Goal: Task Accomplishment & Management: Manage account settings

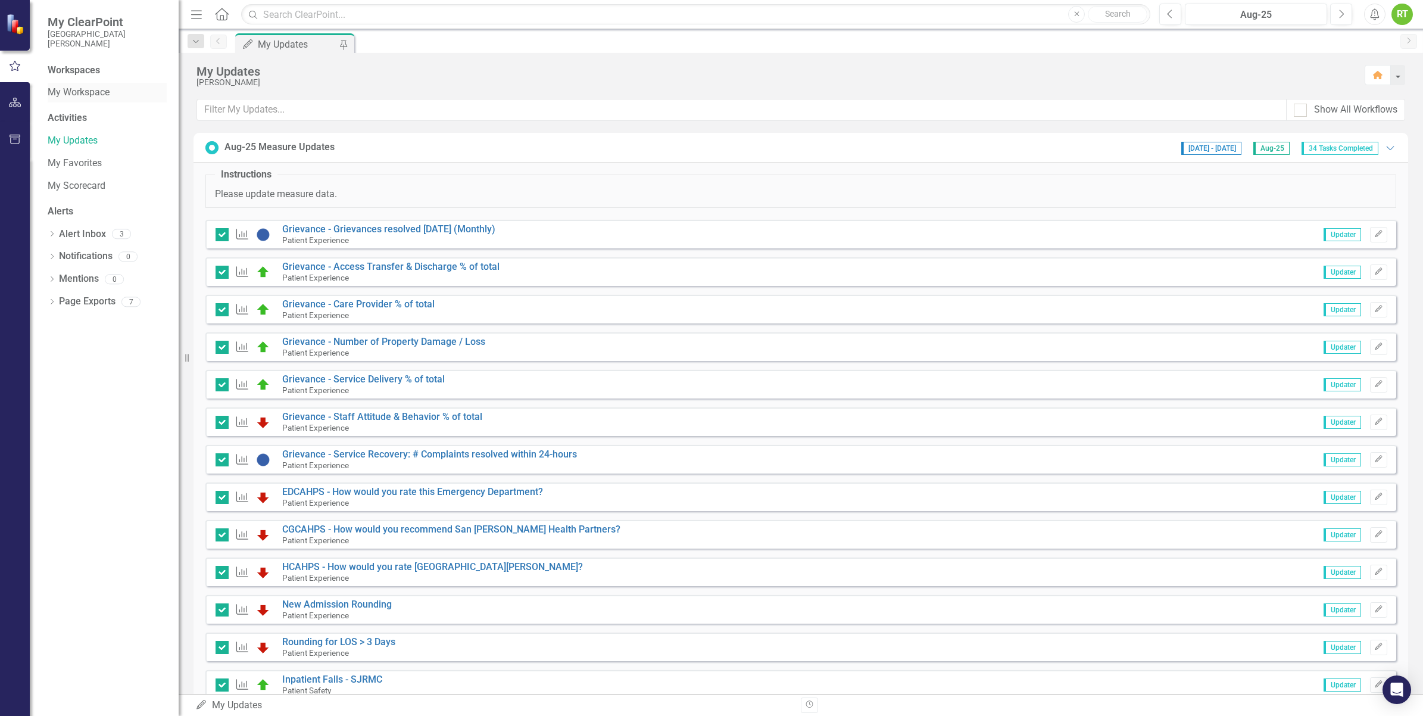
click at [75, 87] on link "My Workspace" at bounding box center [107, 93] width 119 height 14
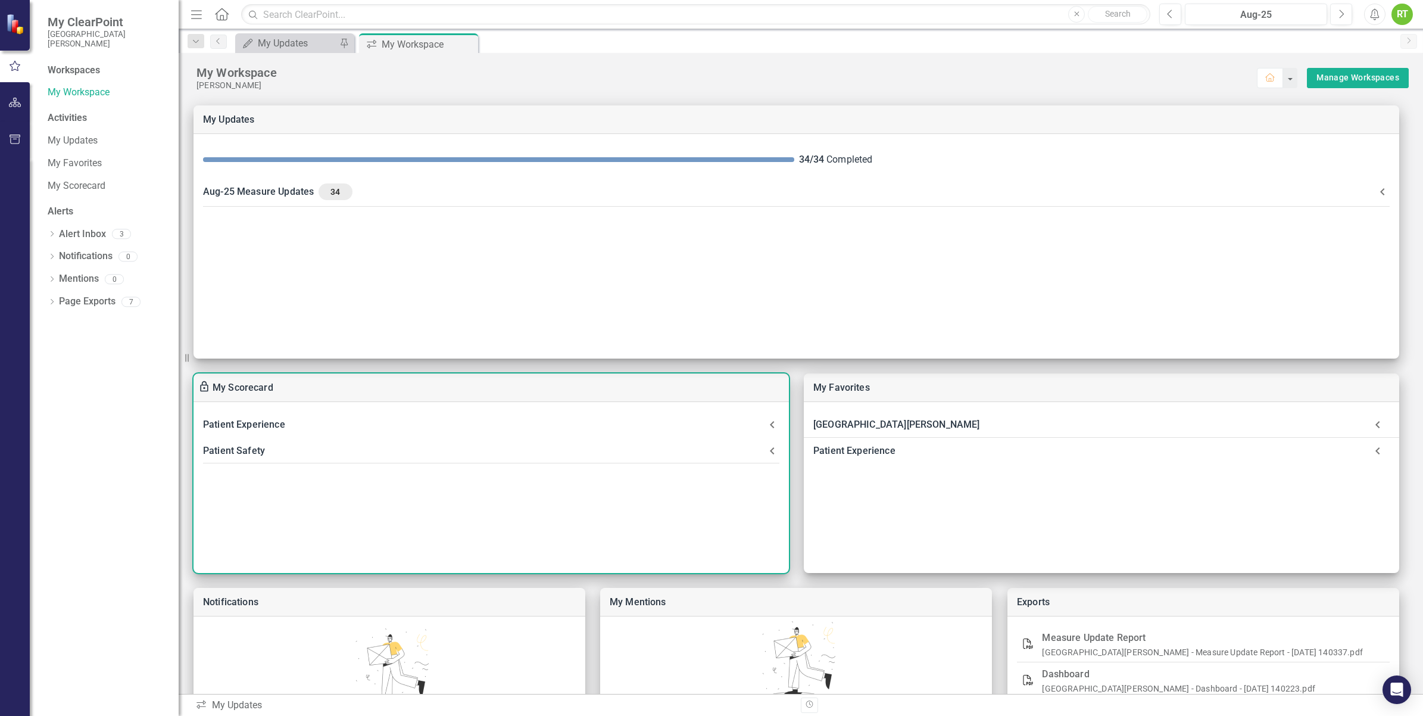
click at [242, 418] on div "Patient Experience" at bounding box center [484, 424] width 562 height 17
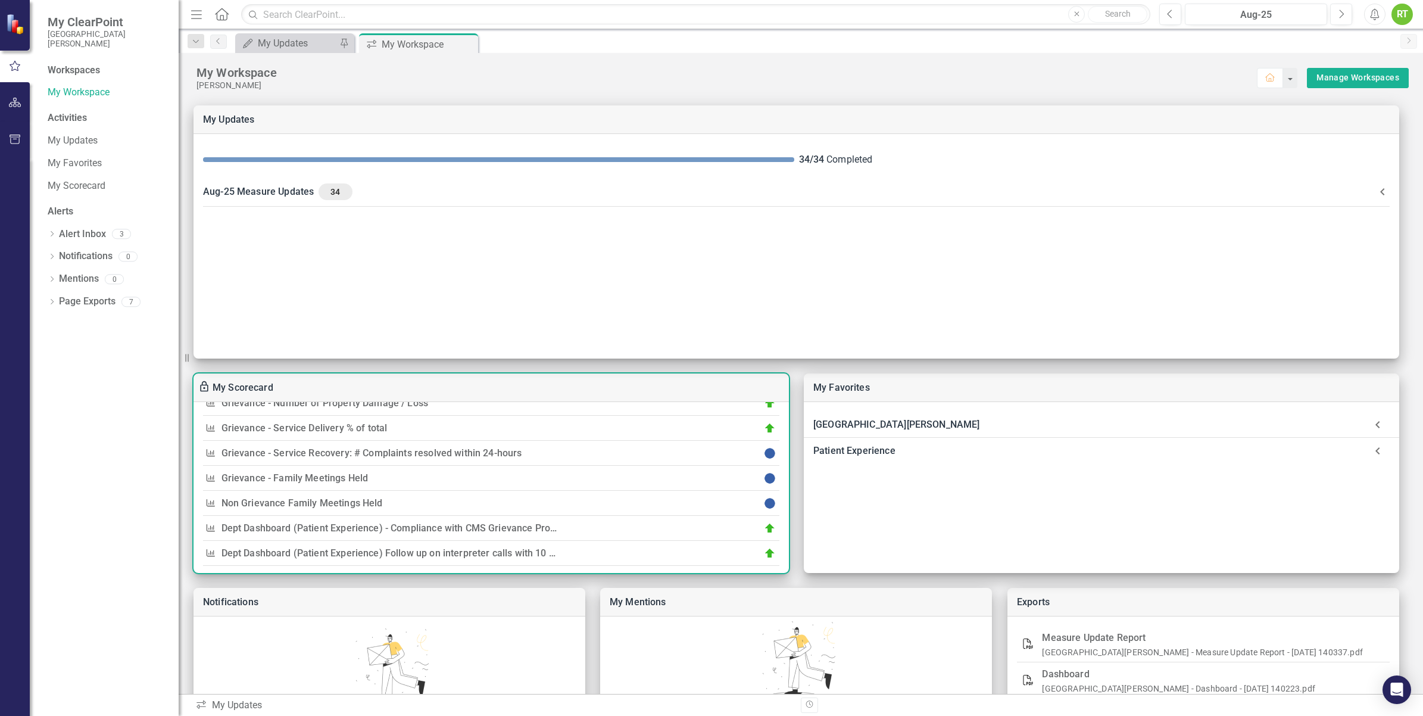
scroll to position [1236, 0]
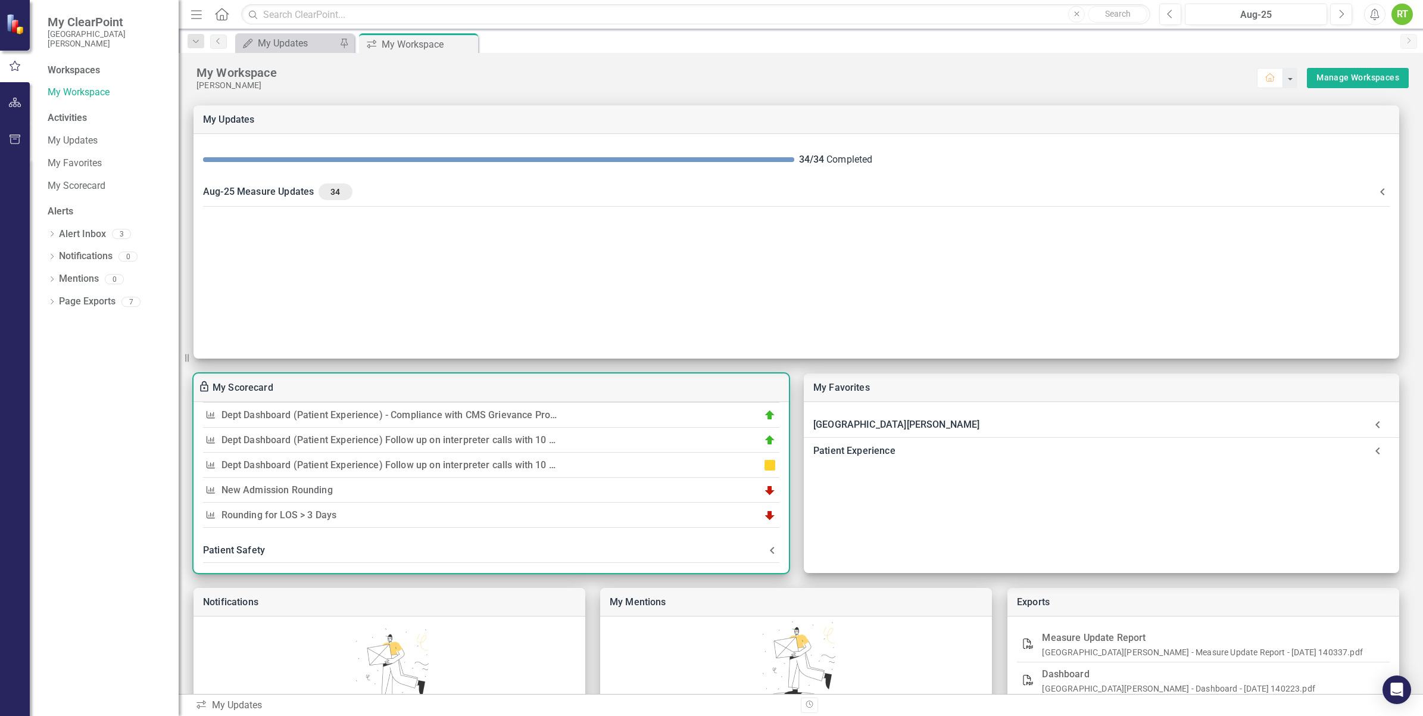
click at [403, 438] on link "Dept Dashboard (Patient Experience) Follow up on interpreter calls with 10 staf…" at bounding box center [600, 439] width 759 height 11
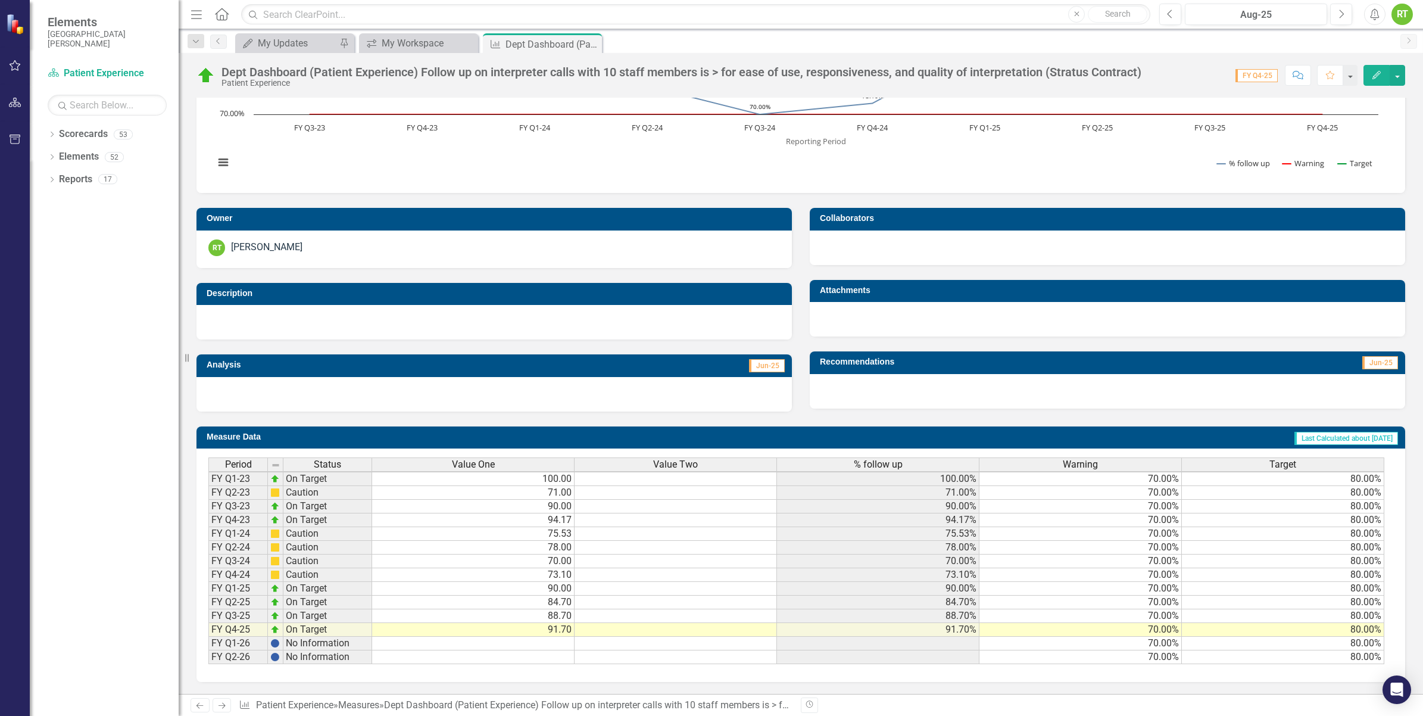
scroll to position [3, 0]
click at [208, 640] on div "Period Status Value One Value Two % follow up Warning Target FY Q1-23 On Target…" at bounding box center [208, 560] width 0 height 207
click at [502, 636] on td at bounding box center [473, 643] width 202 height 14
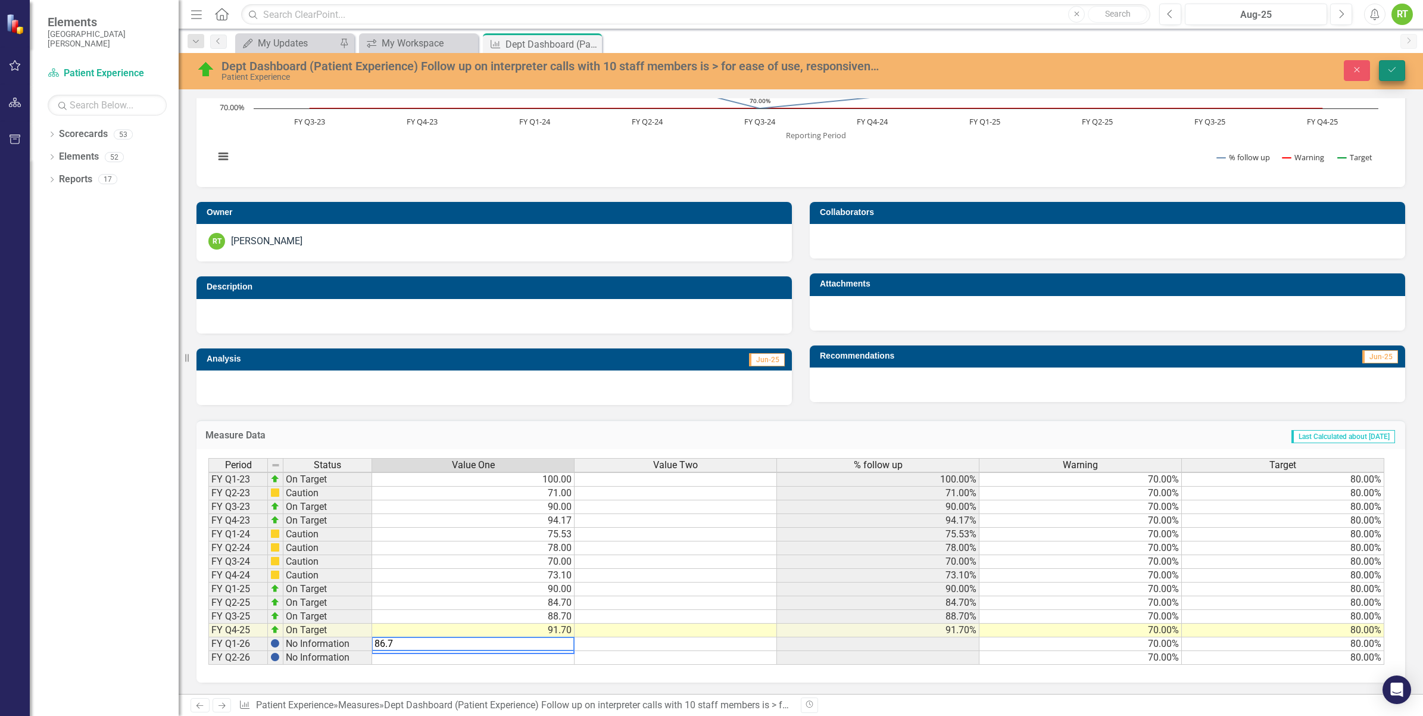
type textarea "86.7"
click at [1390, 72] on icon "Save" at bounding box center [1391, 69] width 11 height 8
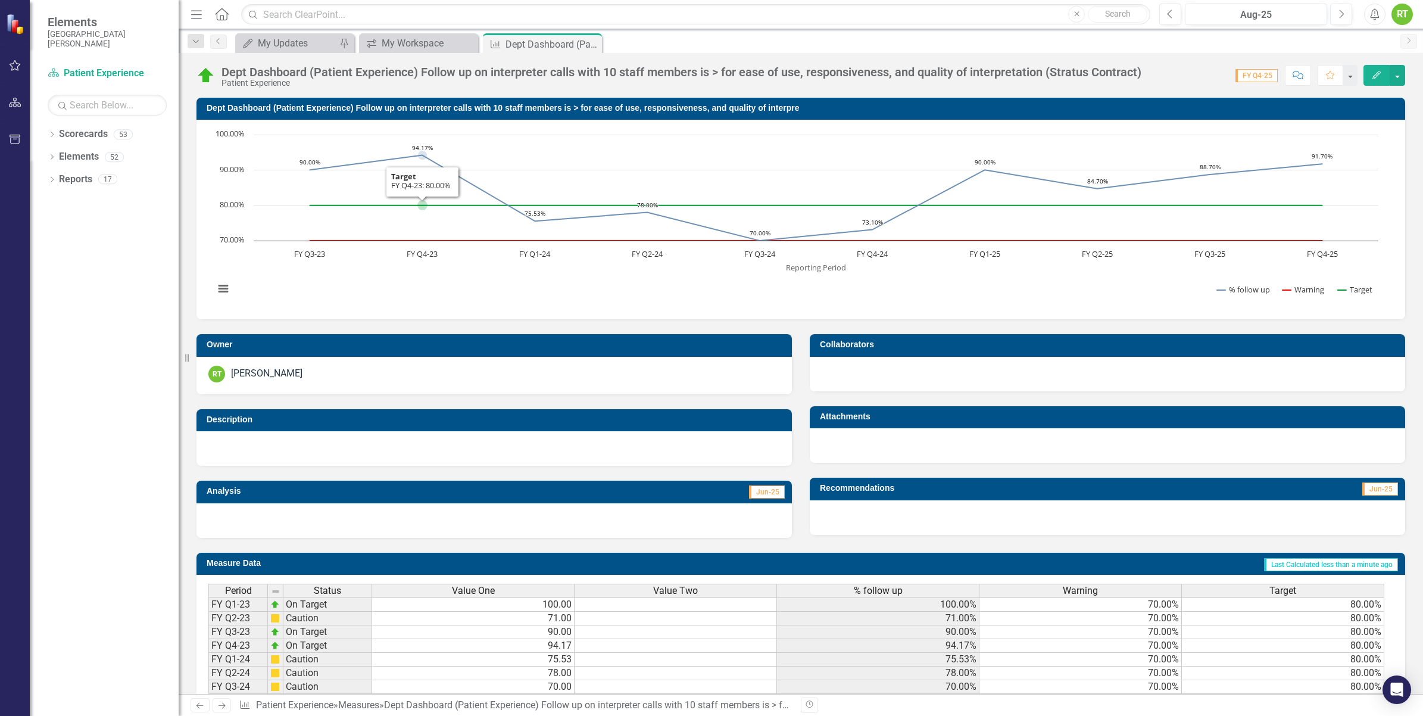
scroll to position [135, 0]
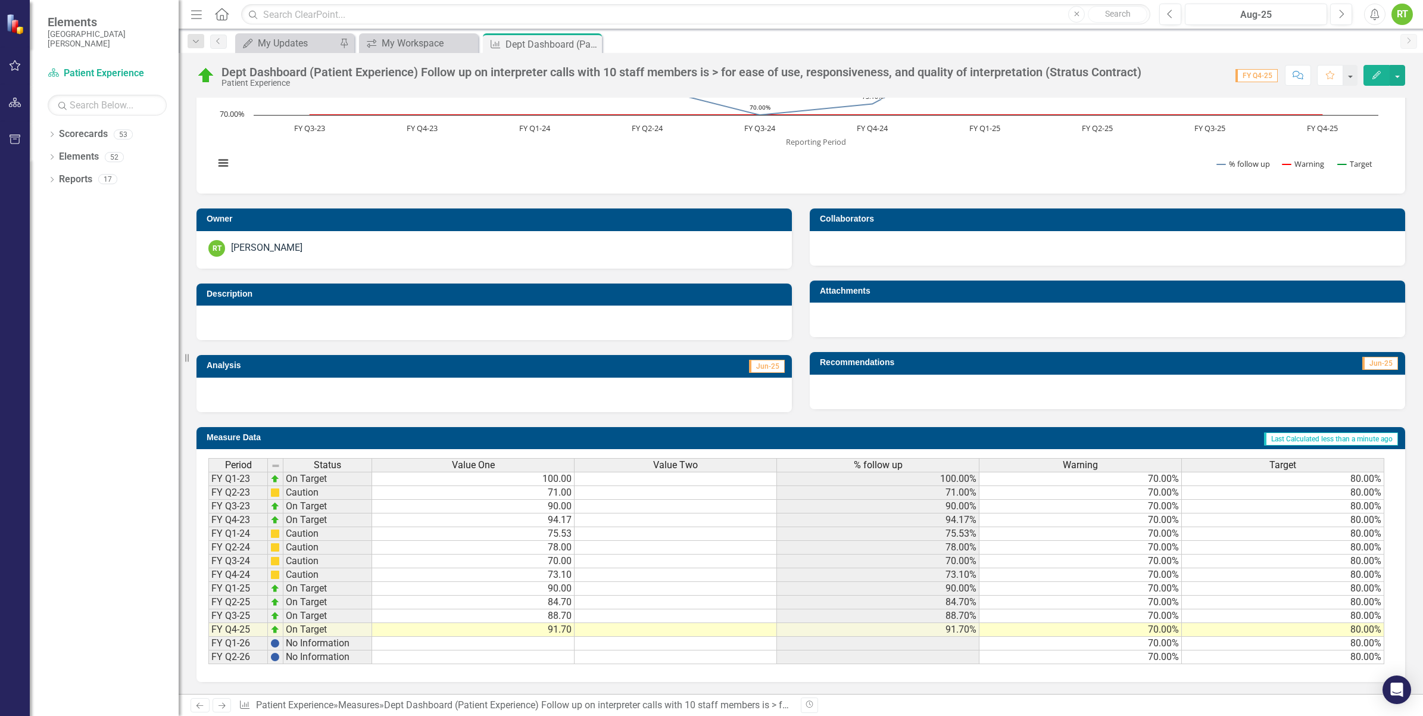
click at [552, 636] on td at bounding box center [473, 643] width 202 height 14
click at [552, 632] on td "91.70" at bounding box center [473, 630] width 202 height 14
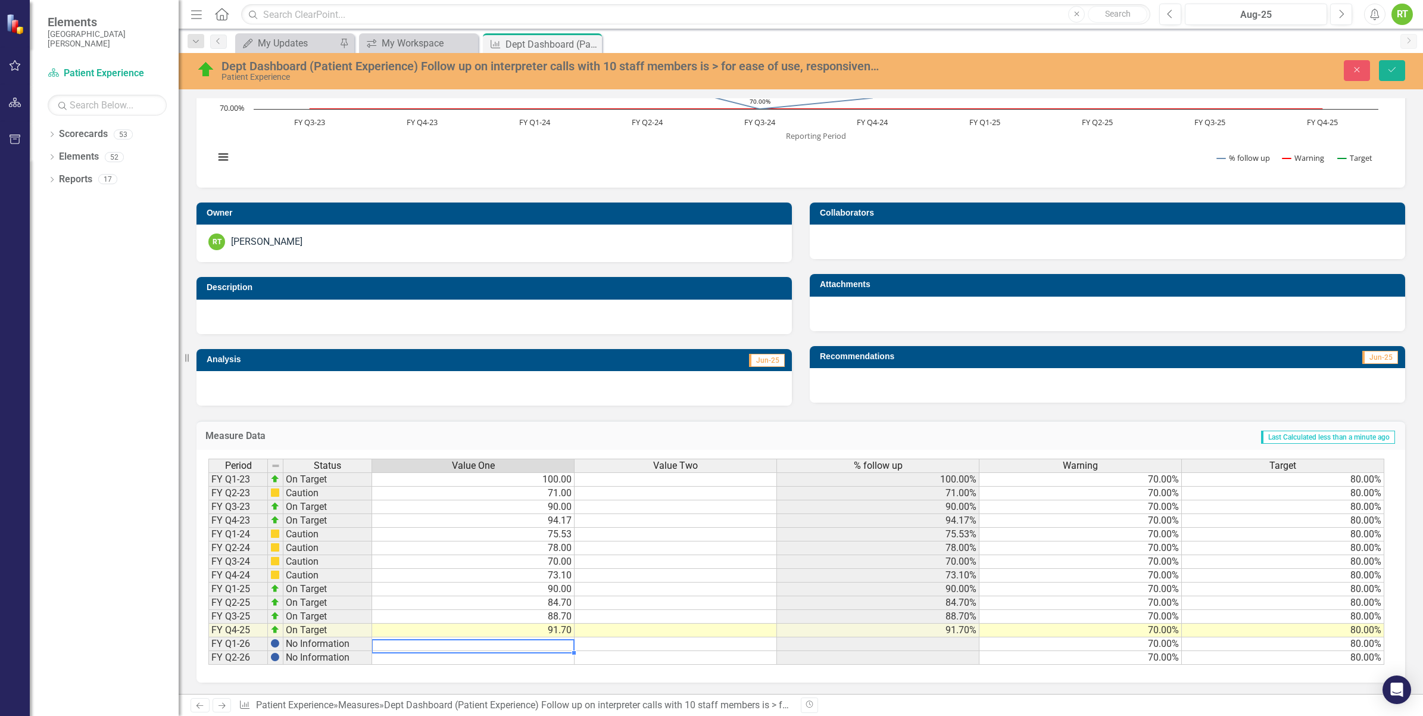
click at [552, 638] on td at bounding box center [473, 644] width 202 height 14
type textarea "5"
type textarea "86.7"
click at [1393, 64] on button "Save" at bounding box center [1392, 70] width 26 height 21
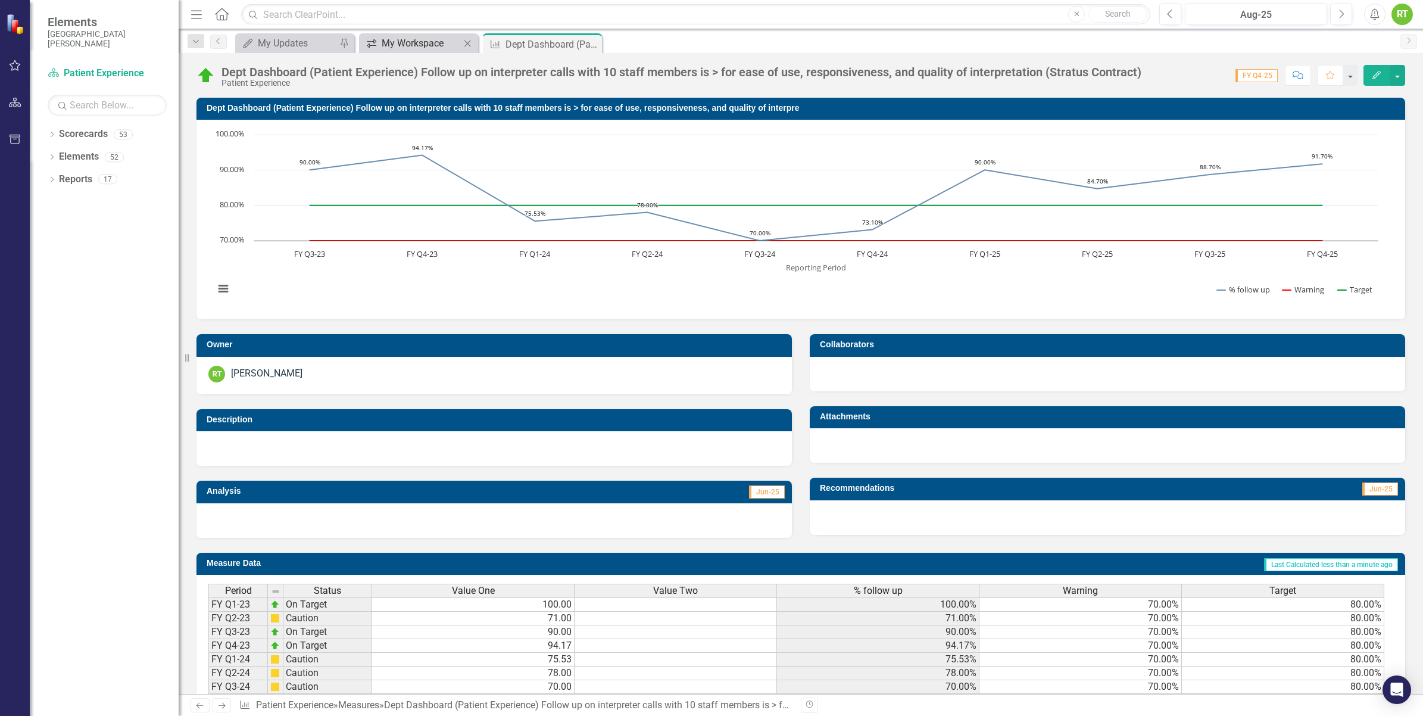
click at [429, 37] on div "My Workspace" at bounding box center [421, 43] width 79 height 15
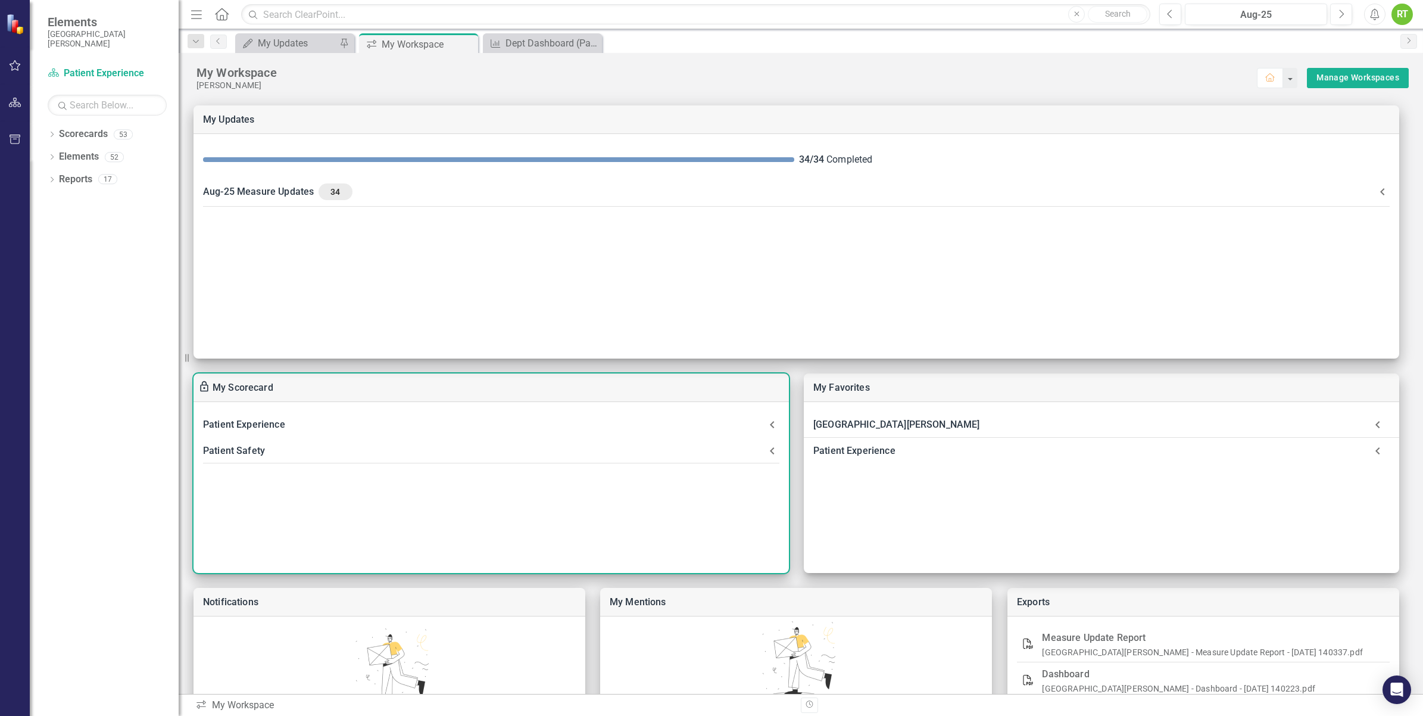
click at [242, 451] on div "Patient Safety" at bounding box center [484, 450] width 562 height 17
click at [251, 426] on div "Patient Experience" at bounding box center [484, 424] width 562 height 17
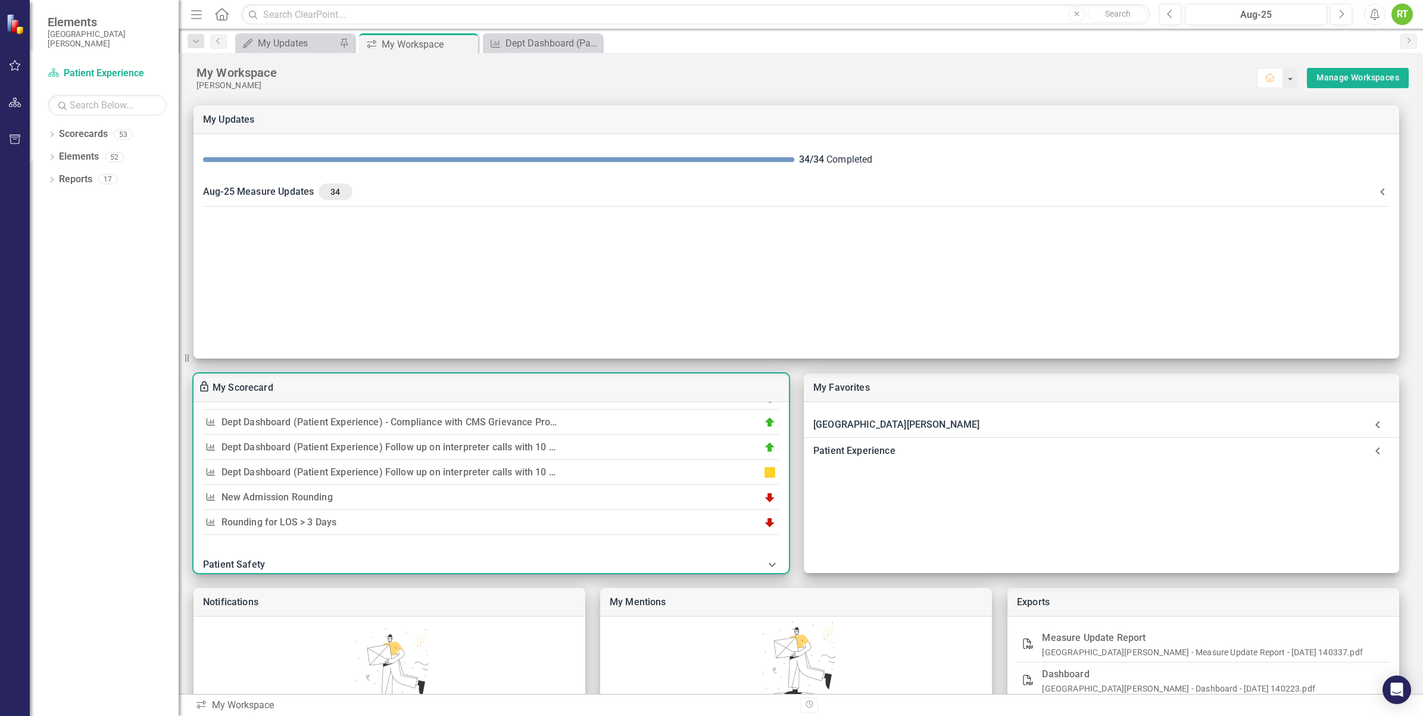
scroll to position [1148, 0]
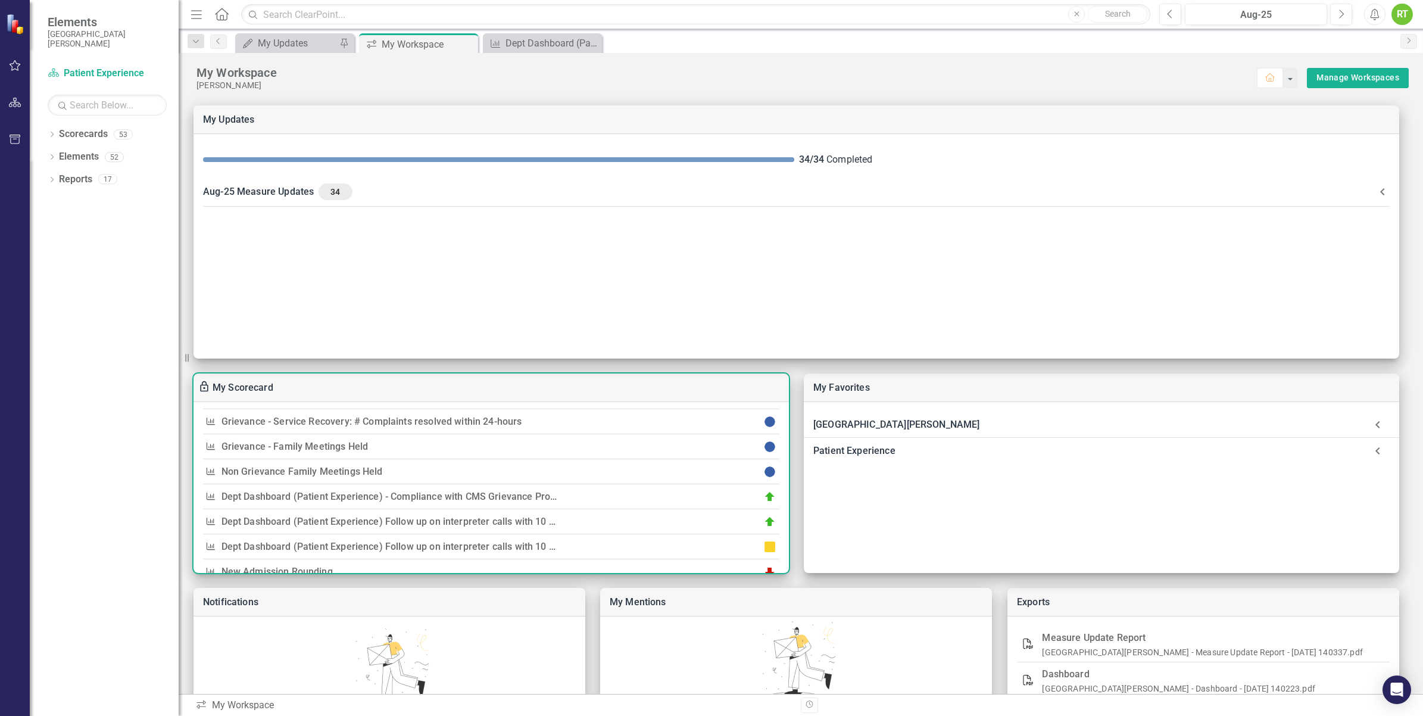
click at [398, 552] on link "Dept Dashboard (Patient Experience) Follow up on interpreter calls with 10 staf…" at bounding box center [613, 546] width 785 height 11
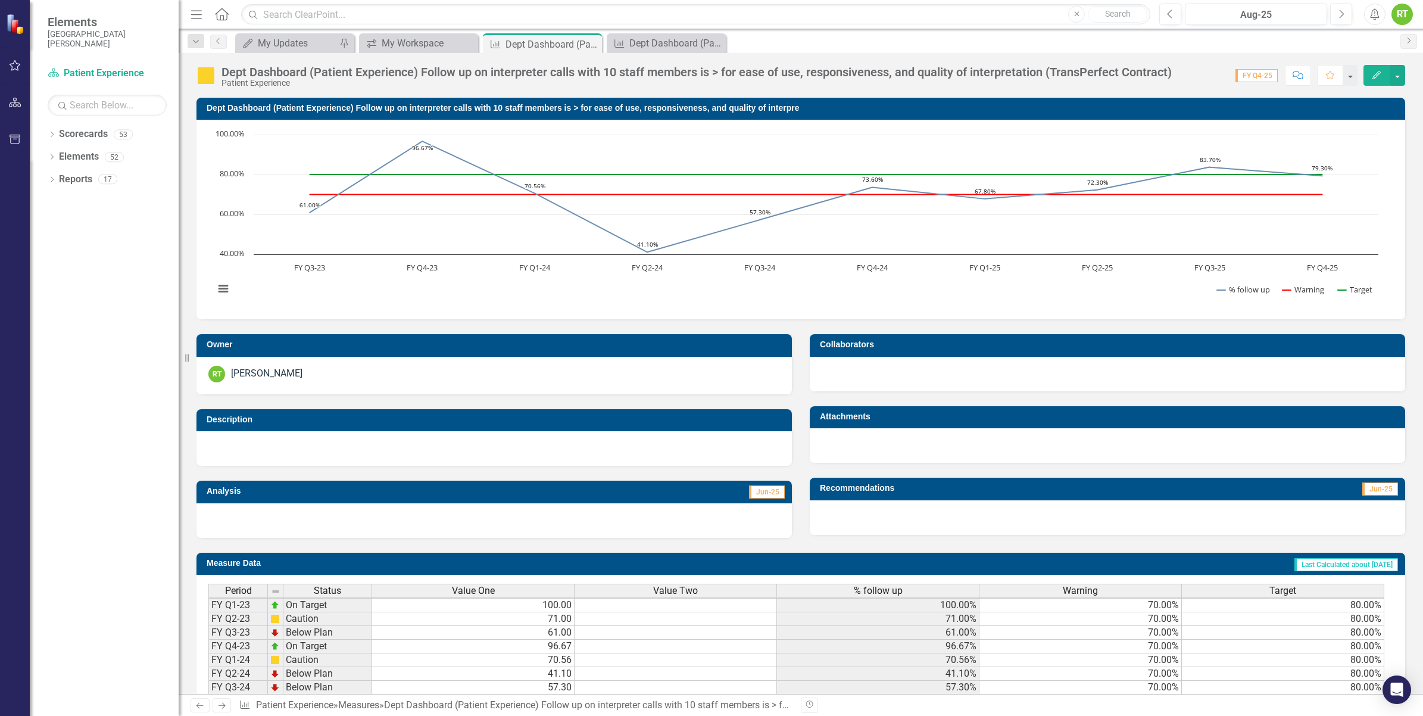
scroll to position [3, 0]
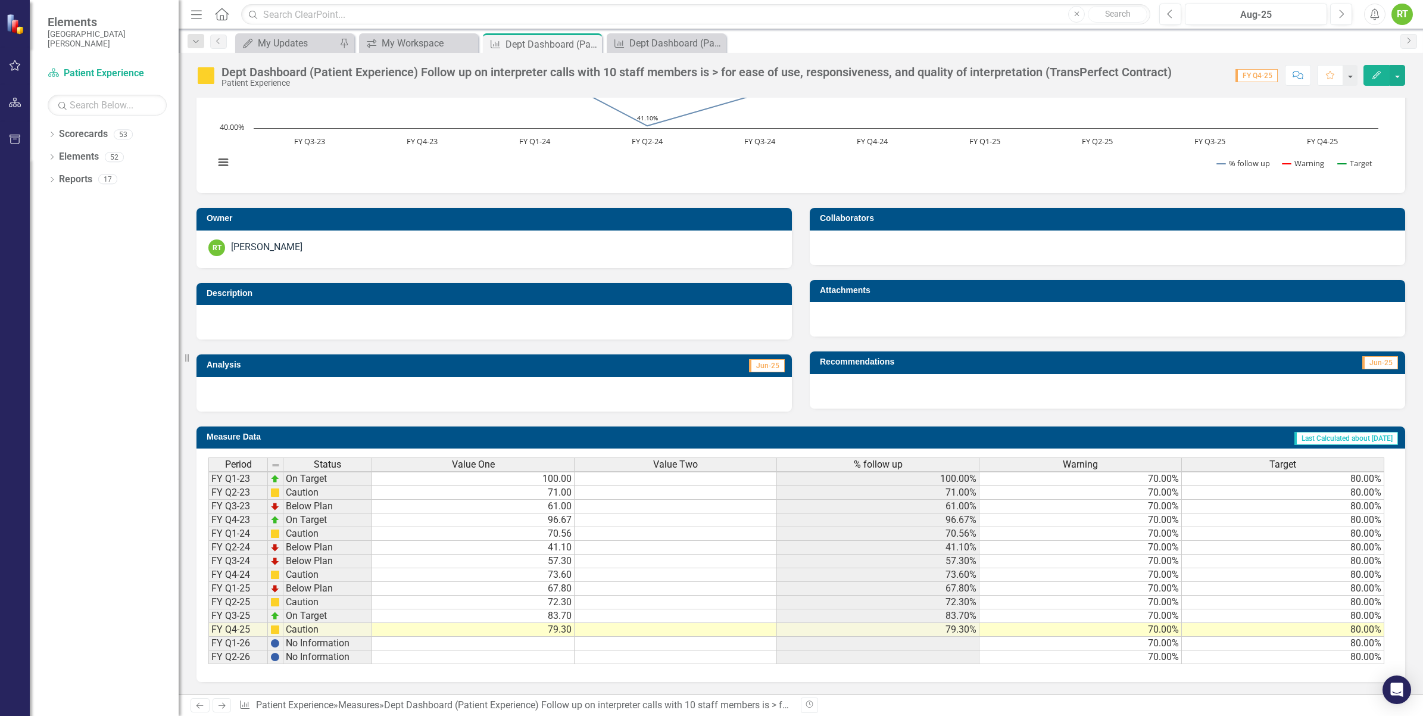
click at [528, 636] on td at bounding box center [473, 643] width 202 height 14
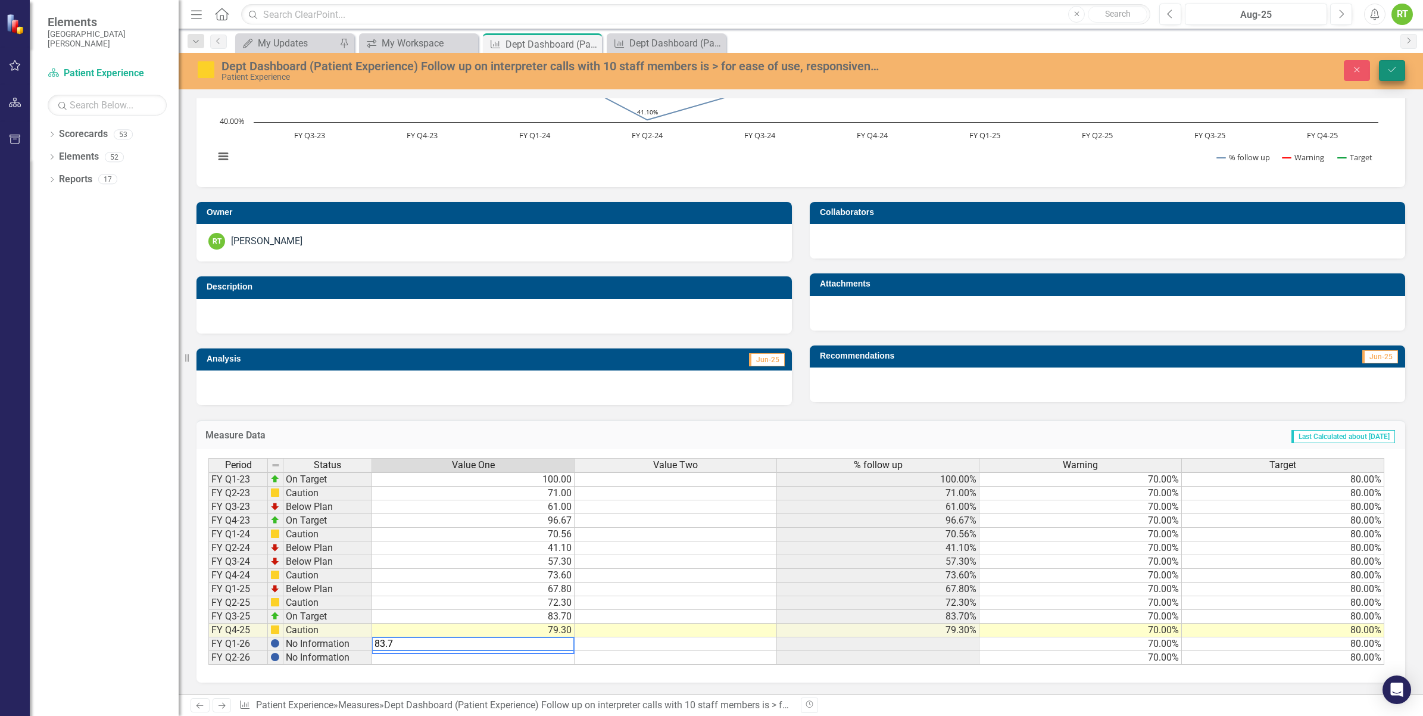
type textarea "83.7"
click at [1389, 67] on icon "Save" at bounding box center [1391, 69] width 11 height 8
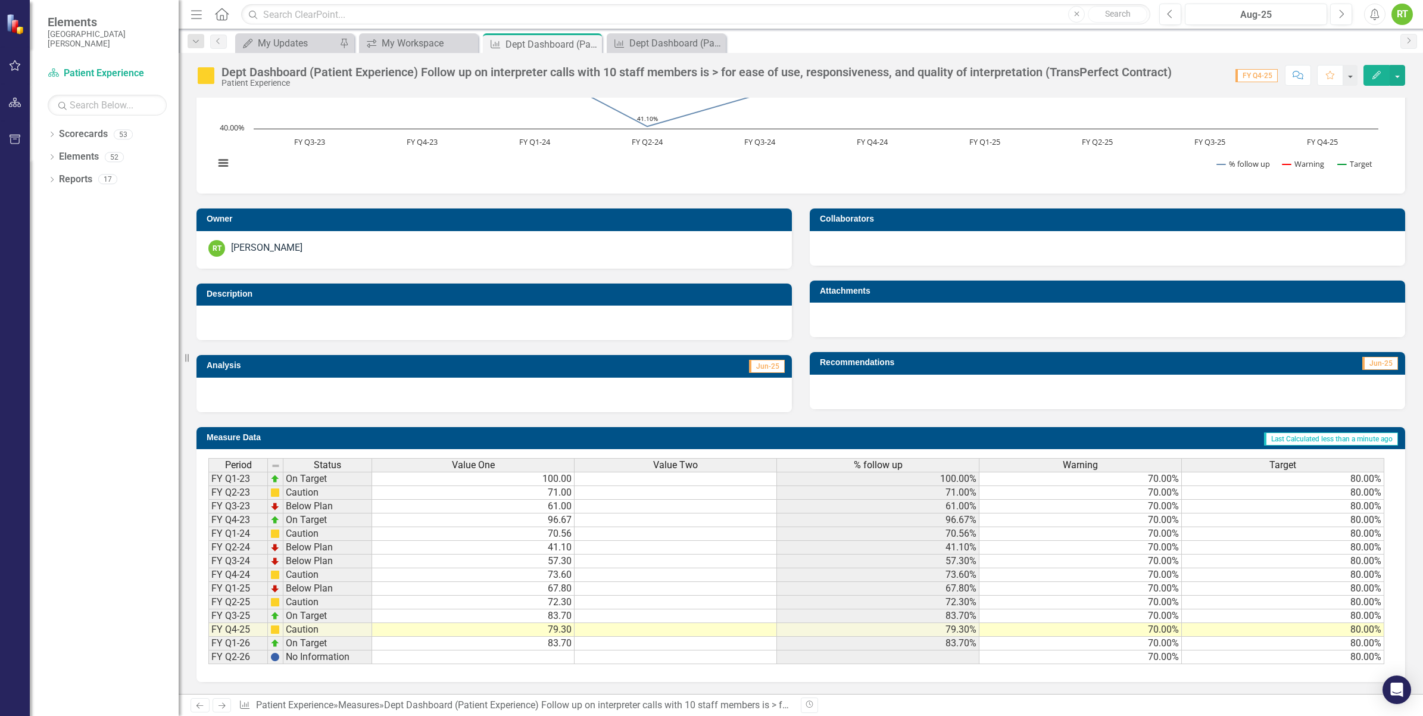
scroll to position [0, 0]
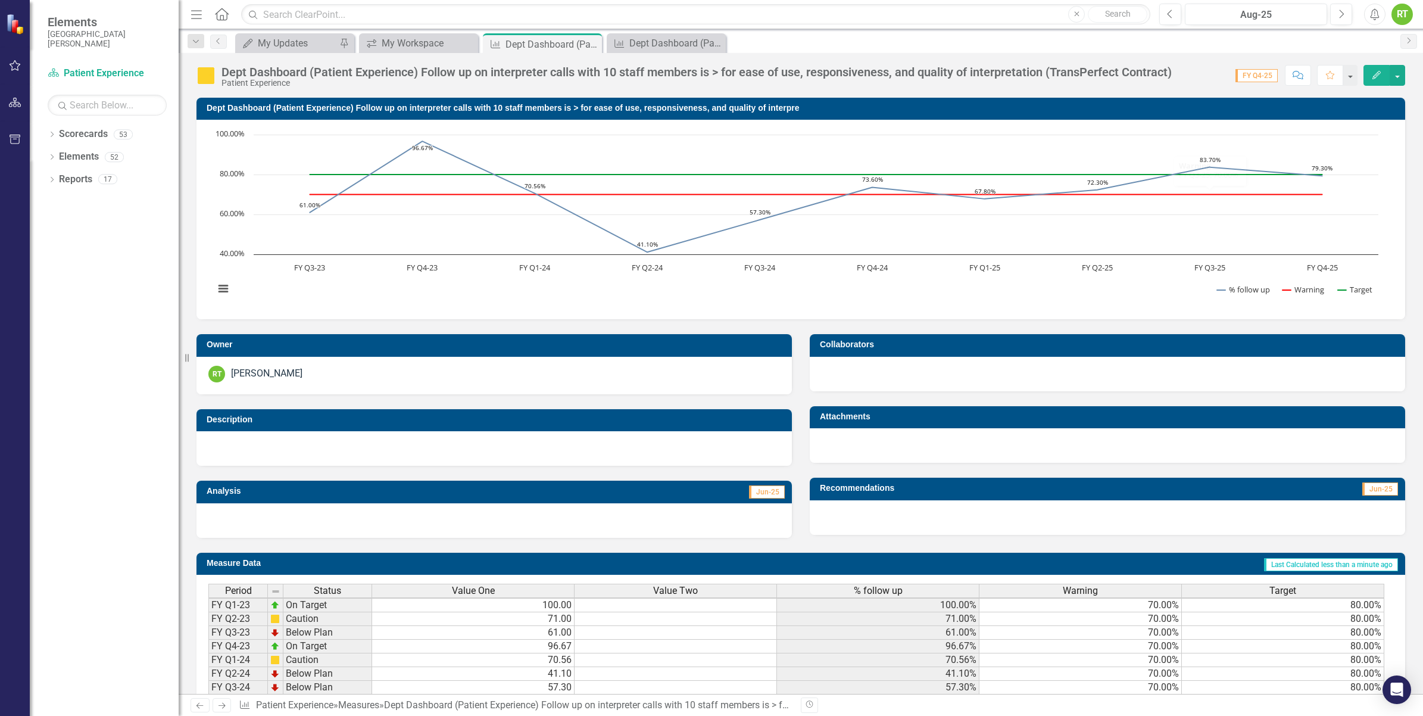
scroll to position [135, 0]
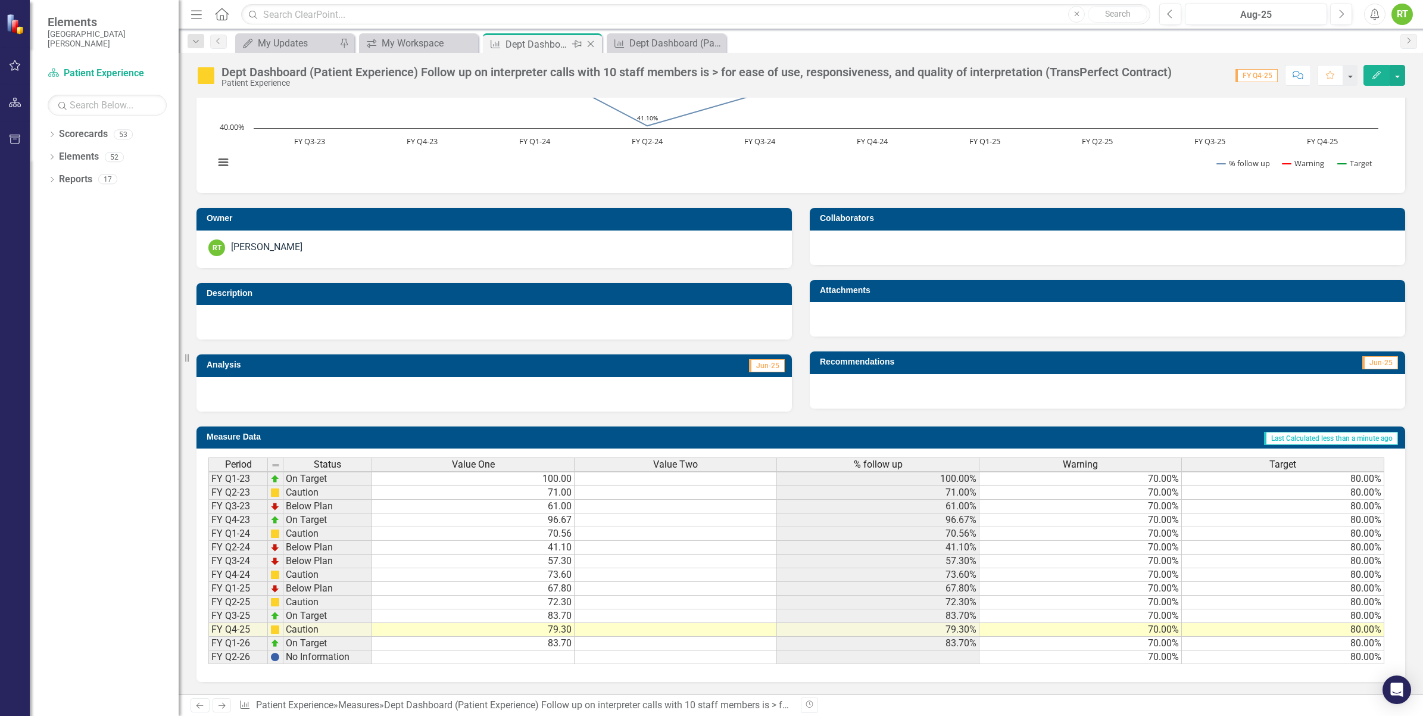
click at [595, 45] on icon "Close" at bounding box center [591, 44] width 12 height 10
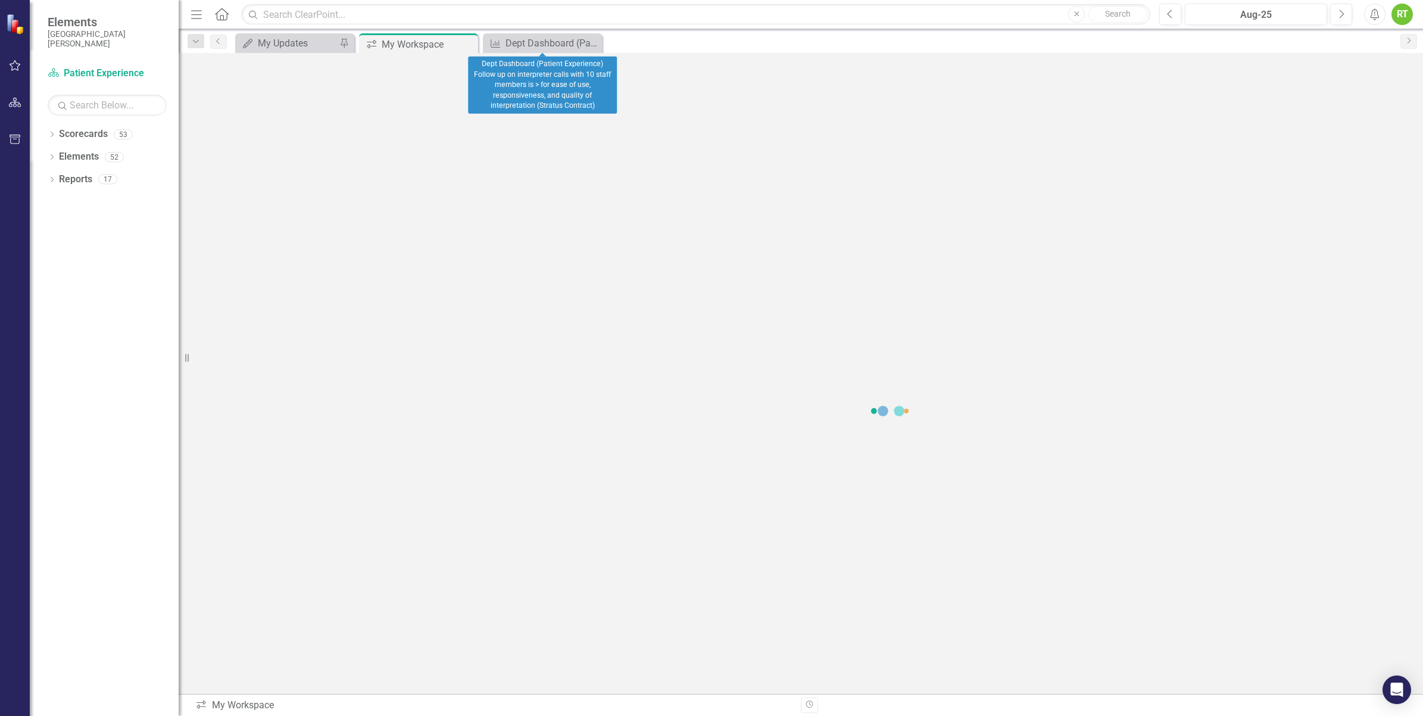
click at [0, 0] on icon "Close" at bounding box center [0, 0] width 0 height 0
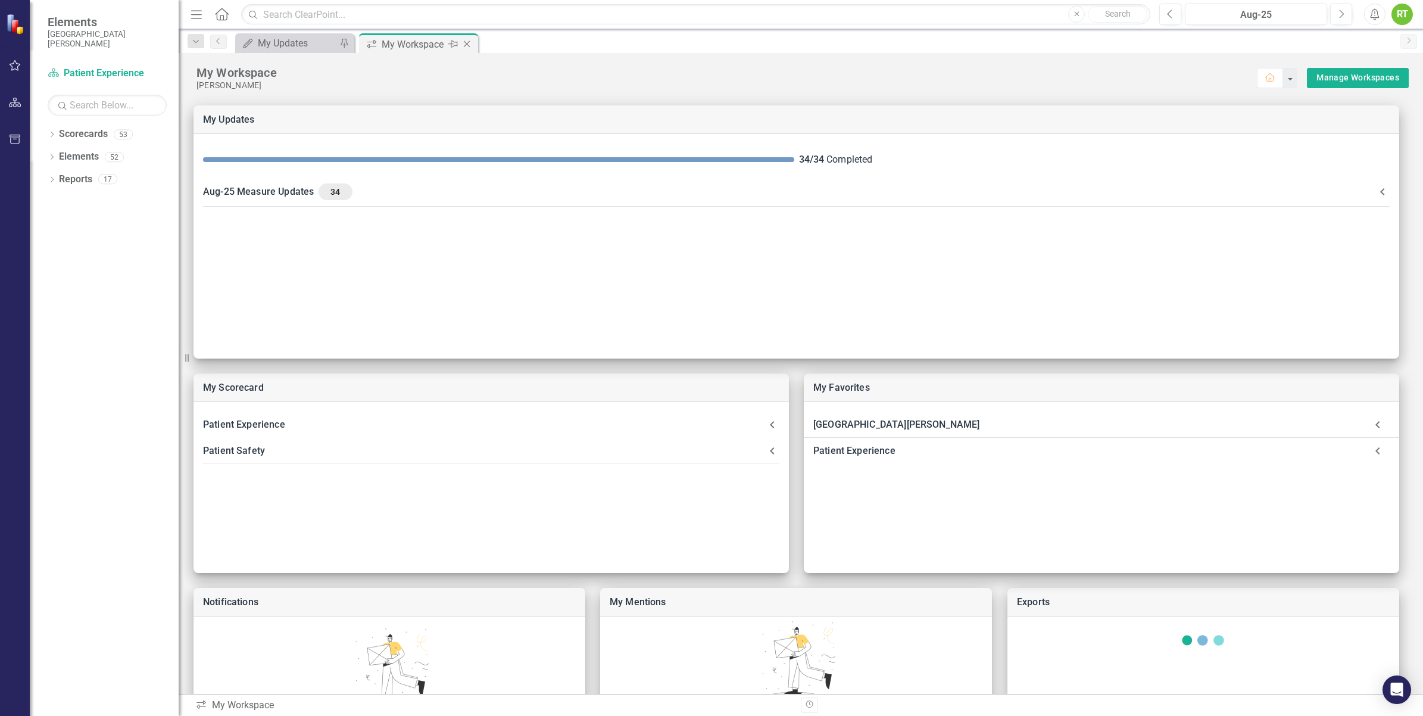
click at [470, 45] on icon "Close" at bounding box center [467, 44] width 12 height 10
